Goal: Task Accomplishment & Management: Manage account settings

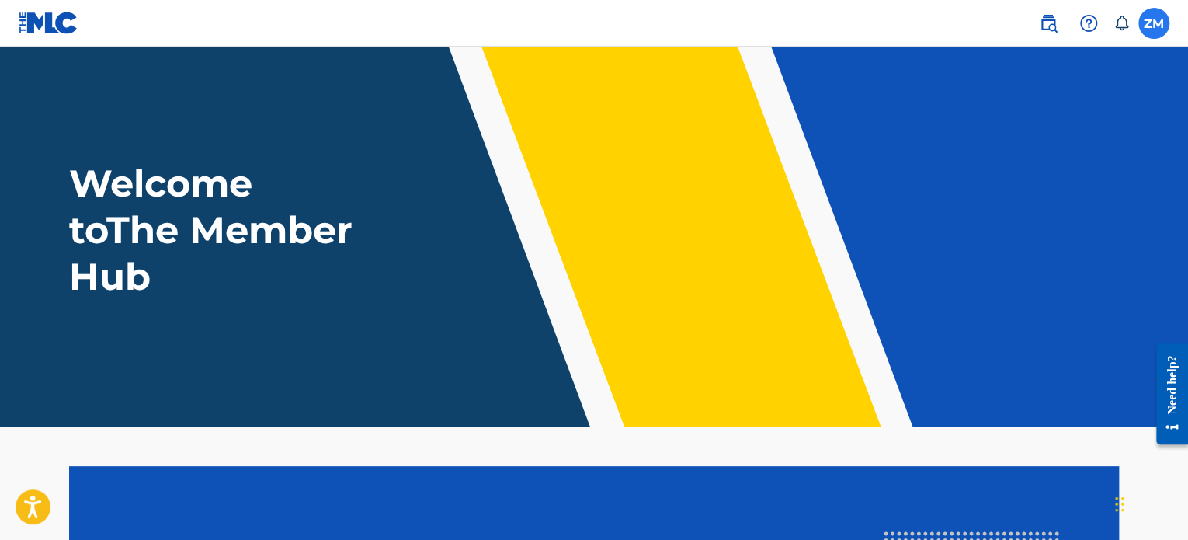
click at [1152, 29] on label at bounding box center [1153, 23] width 31 height 31
click at [1154, 23] on input "ZM [PERSON_NAME] [EMAIL_ADDRESS][DOMAIN_NAME] Notification Preferences Profile …" at bounding box center [1154, 23] width 0 height 0
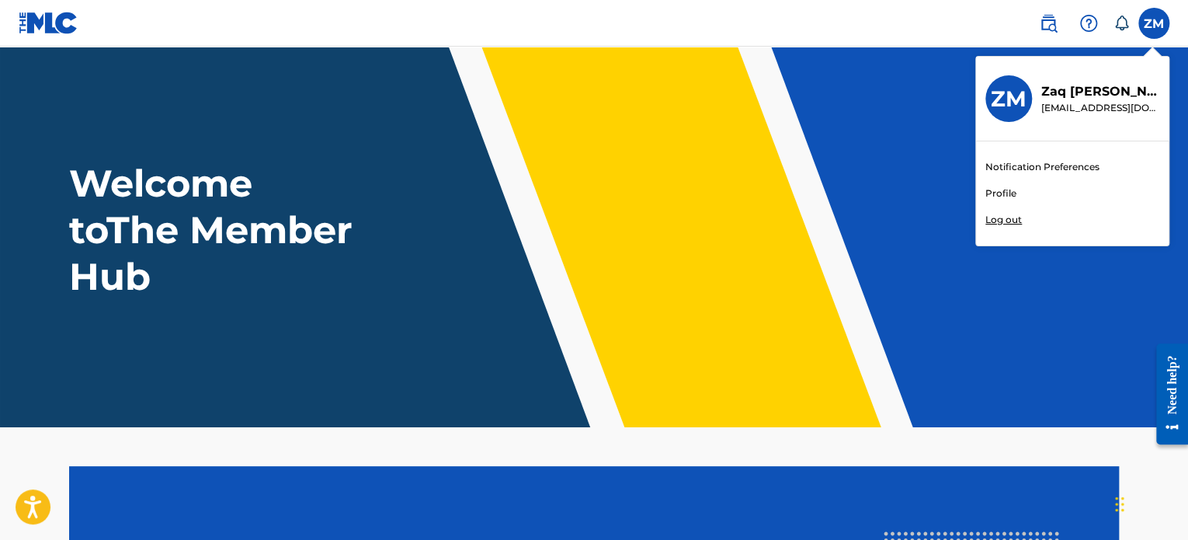
click at [1008, 190] on link "Profile" at bounding box center [1000, 193] width 31 height 14
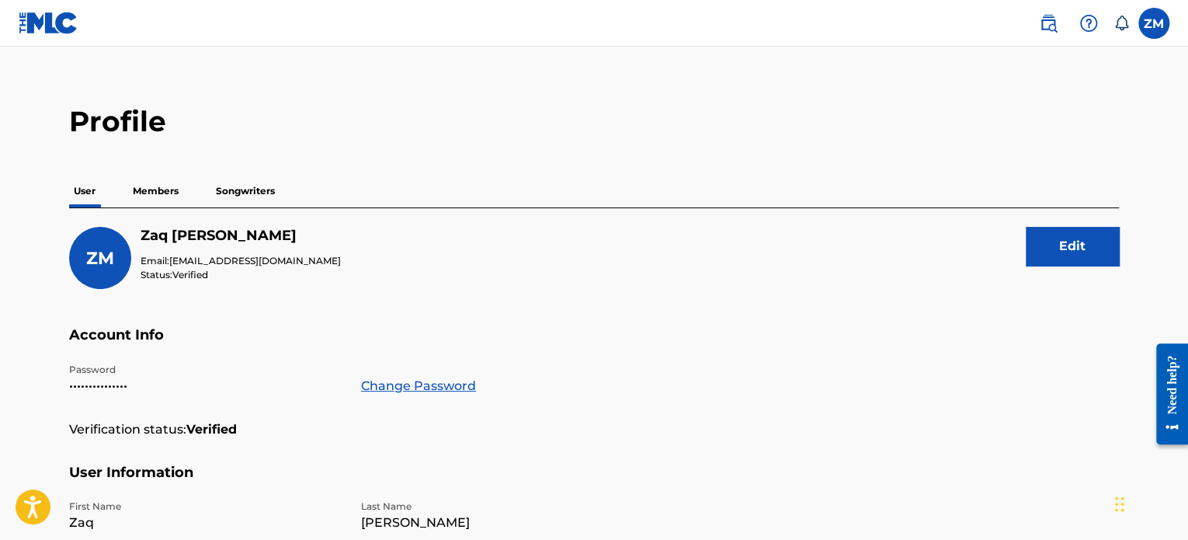
scroll to position [19, 0]
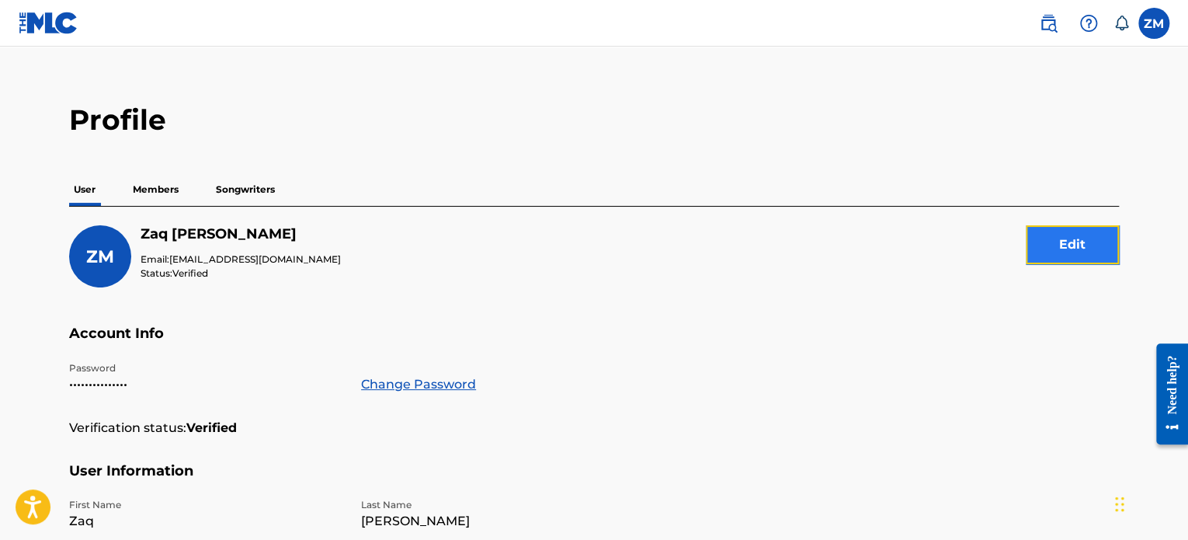
click at [1061, 254] on button "Edit" at bounding box center [1072, 244] width 93 height 39
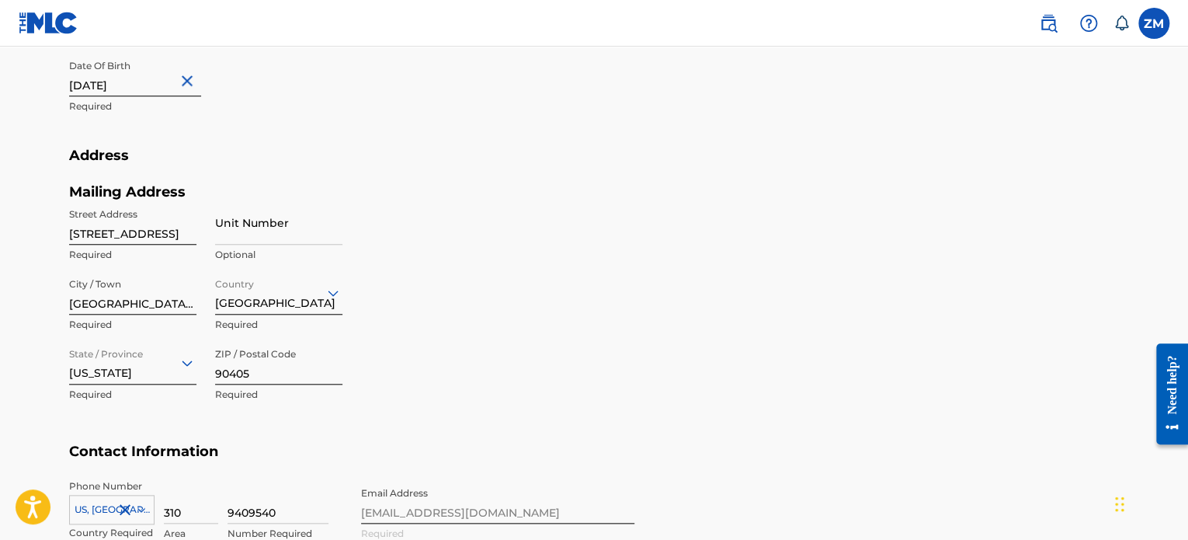
scroll to position [704, 0]
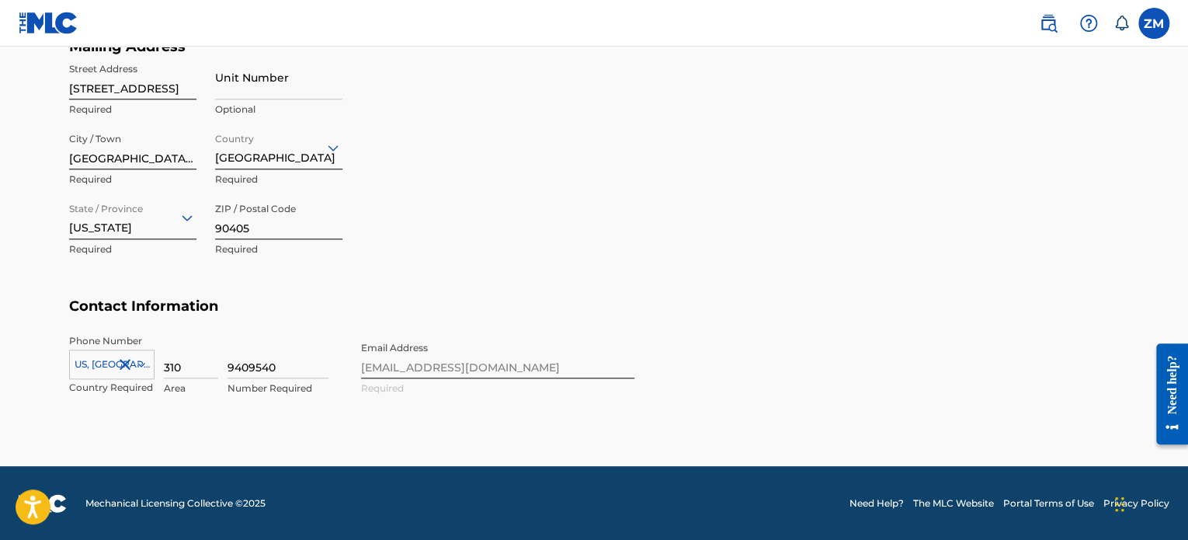
click at [504, 358] on div "Phone Number [GEOGRAPHIC_DATA], [GEOGRAPHIC_DATA] +1 Country Required 310 Area …" at bounding box center [351, 381] width 565 height 95
click at [460, 367] on div "Phone Number [GEOGRAPHIC_DATA], [GEOGRAPHIC_DATA] +1 Country Required 310 Area …" at bounding box center [351, 381] width 565 height 95
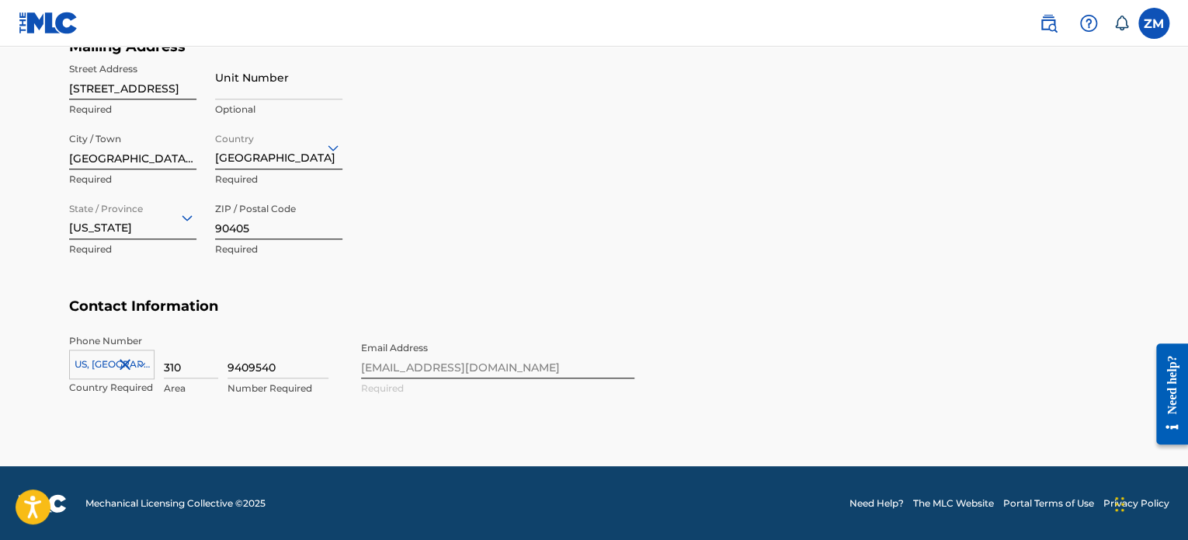
click at [553, 406] on div "Phone Number [GEOGRAPHIC_DATA], [GEOGRAPHIC_DATA] +1 Country Required 310 Area …" at bounding box center [351, 381] width 565 height 95
click at [457, 360] on div "Phone Number [GEOGRAPHIC_DATA], [GEOGRAPHIC_DATA] +1 Country Required 310 Area …" at bounding box center [351, 381] width 565 height 95
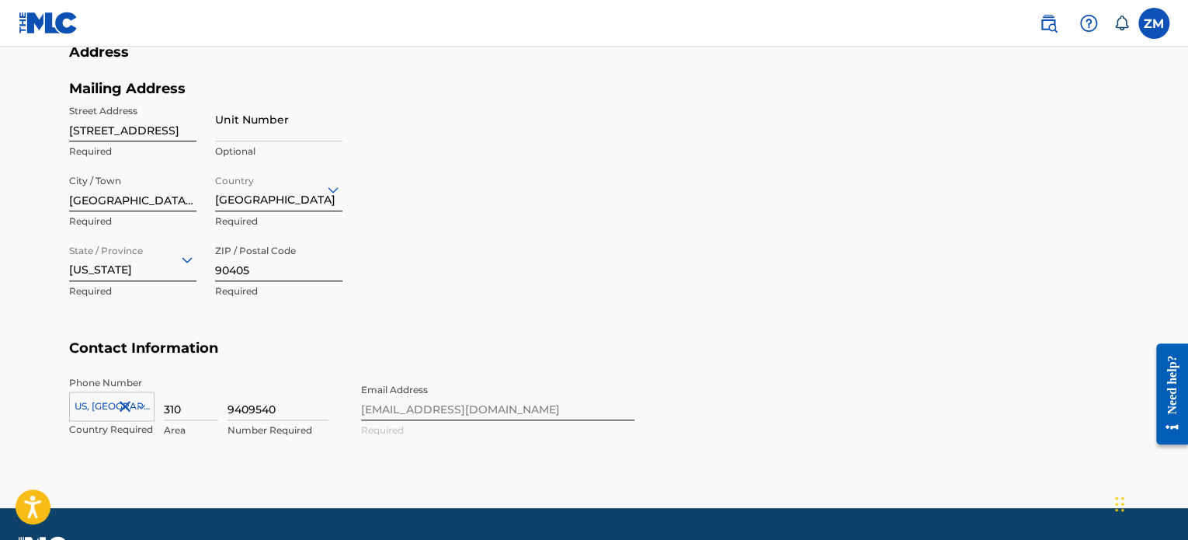
scroll to position [0, 0]
